Goal: Information Seeking & Learning: Learn about a topic

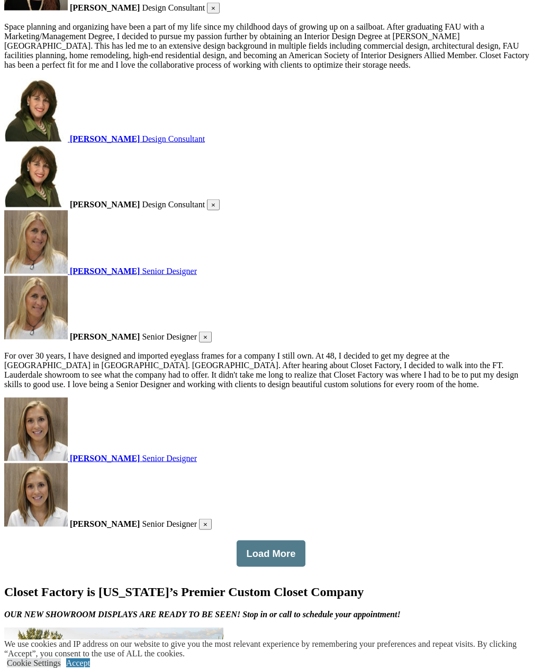
scroll to position [1805, 0]
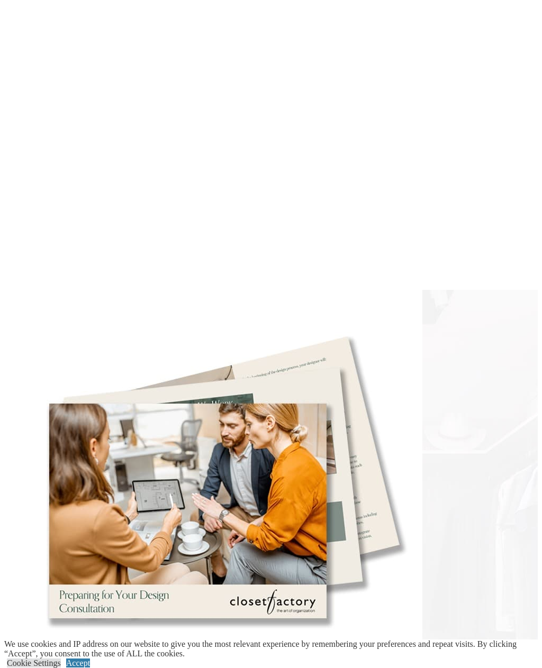
scroll to position [4425, 0]
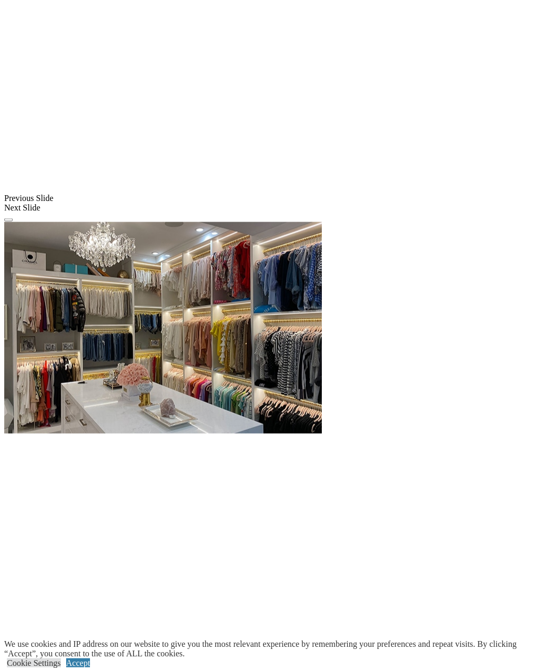
scroll to position [1104, 0]
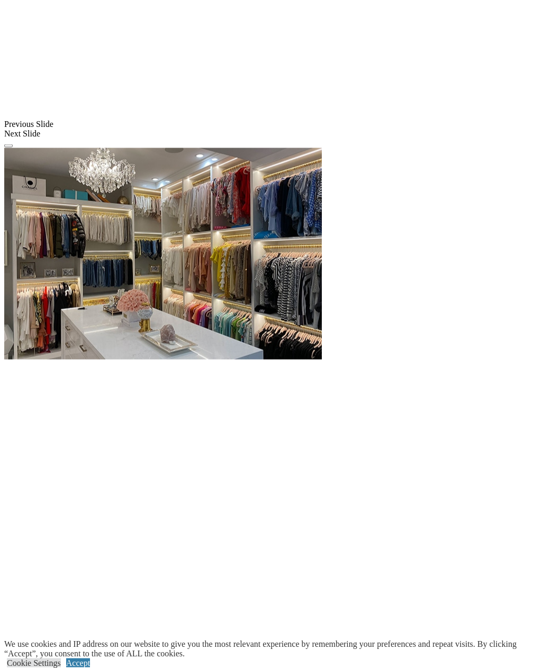
scroll to position [1178, 0]
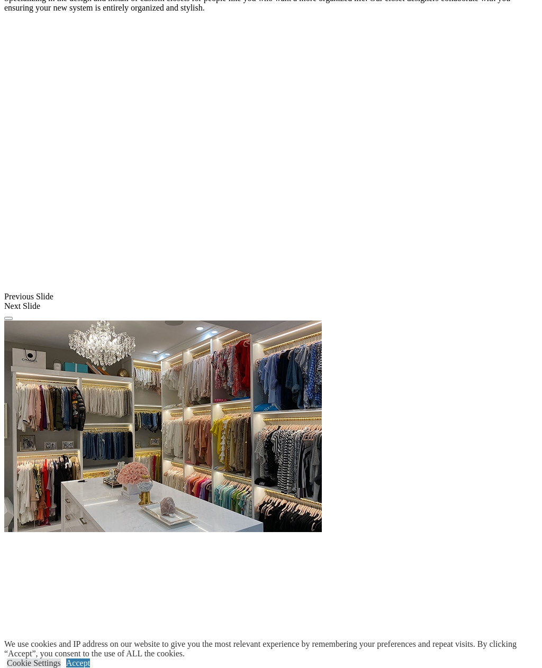
scroll to position [1005, 0]
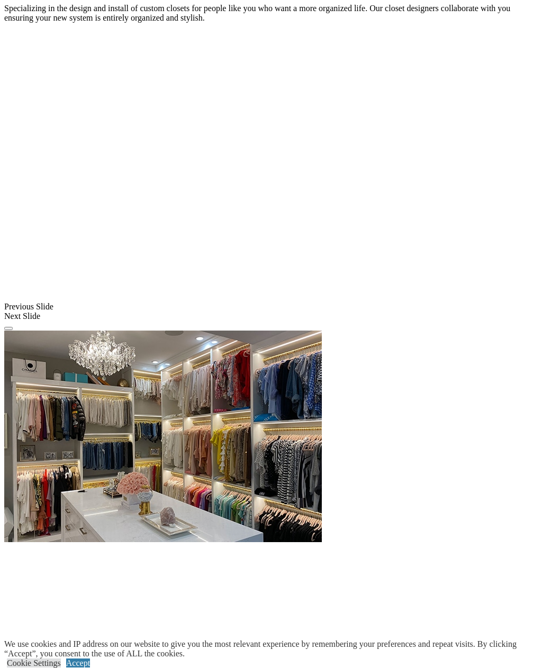
scroll to position [996, 0]
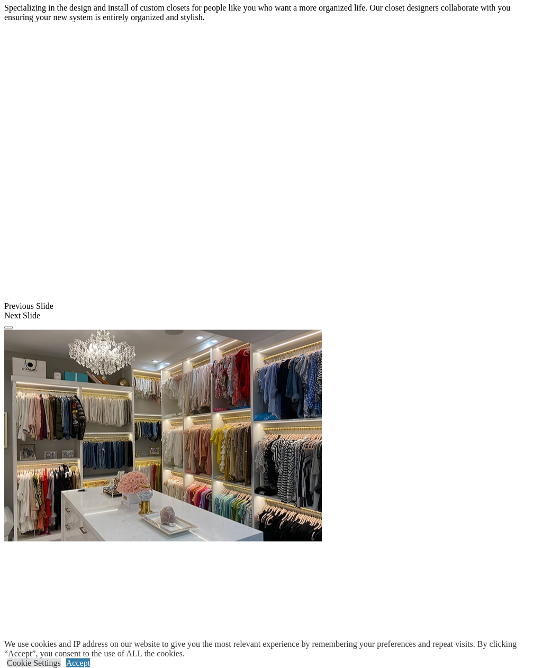
click at [358, 658] on div "We use cookies and IP address on our website to give you the most relevant expe…" at bounding box center [272, 648] width 537 height 19
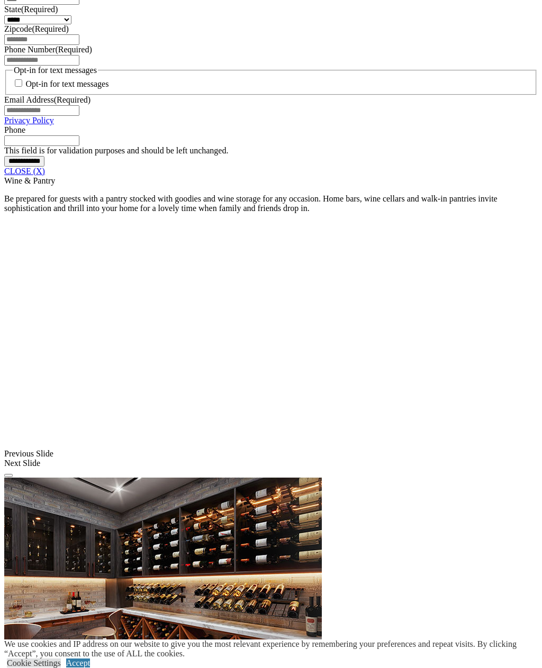
scroll to position [806, 0]
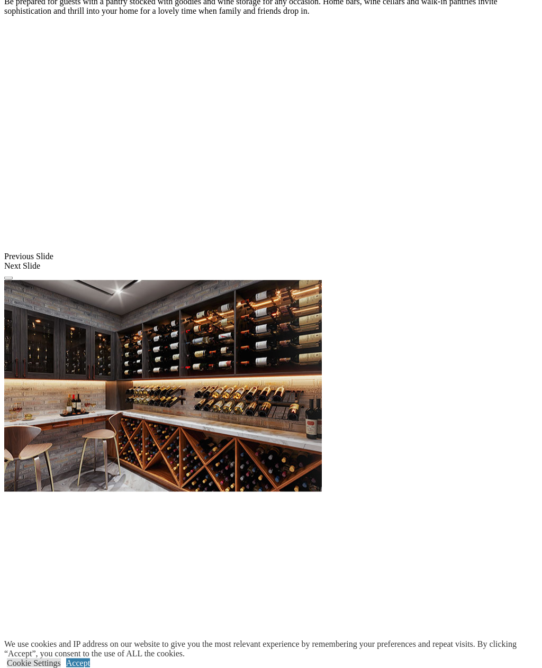
scroll to position [1005, 0]
